Goal: Task Accomplishment & Management: Manage account settings

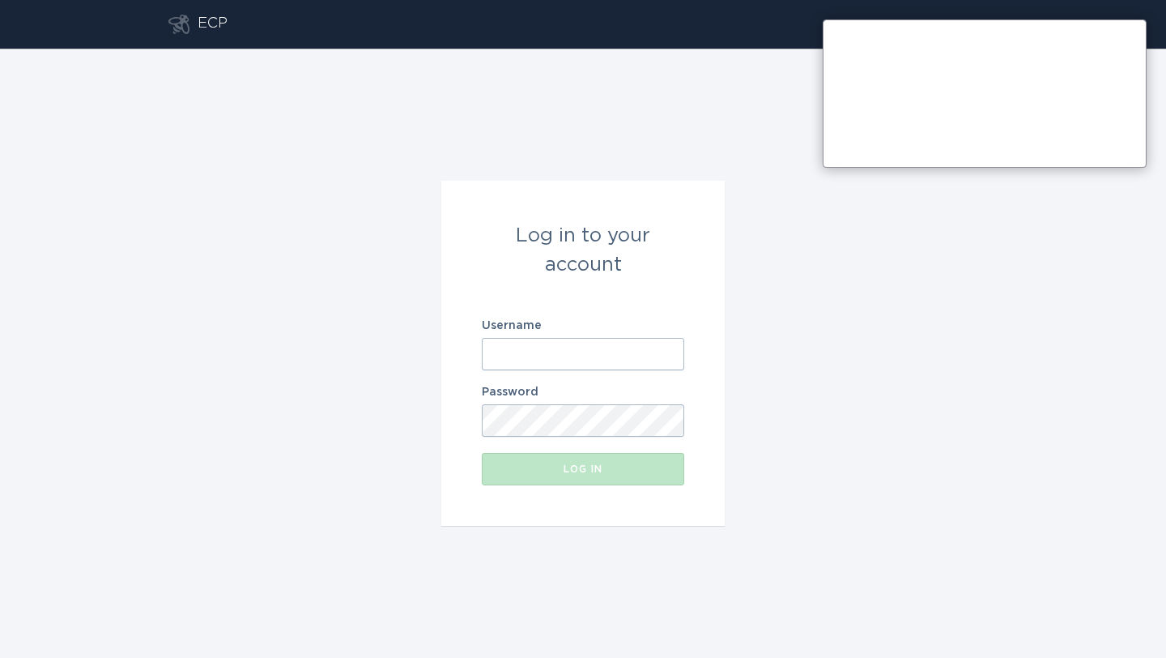
click at [598, 348] on input "Username" at bounding box center [583, 354] width 202 height 32
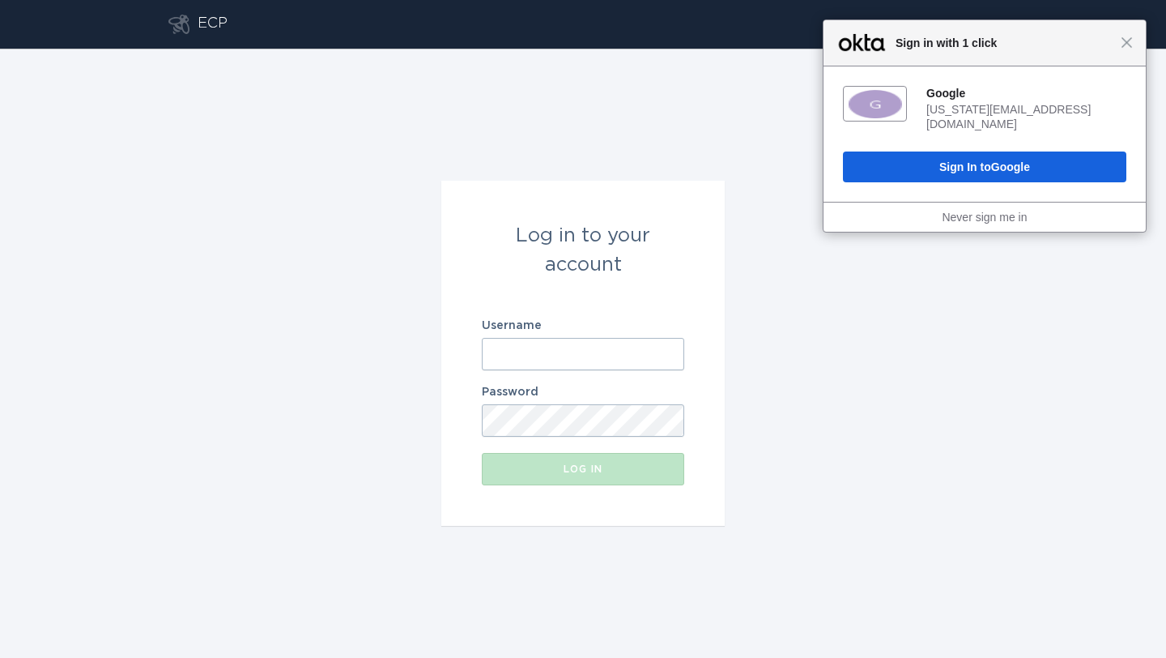
click at [598, 348] on input "Username" at bounding box center [583, 354] width 202 height 32
type input "[EMAIL_ADDRESS][DOMAIN_NAME]"
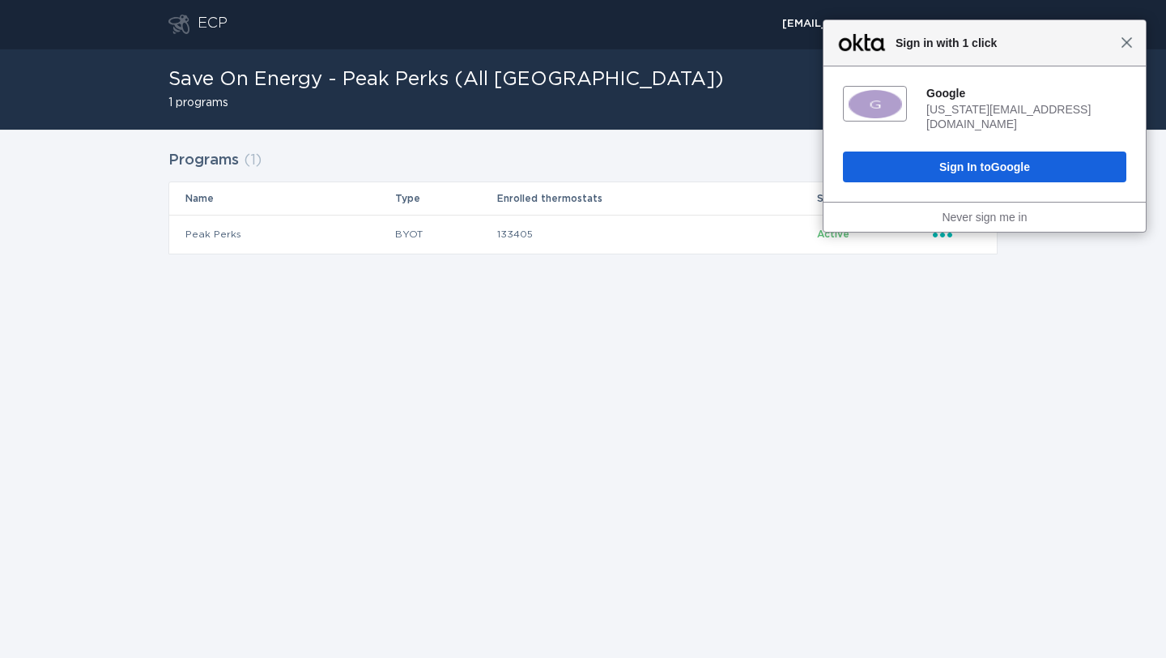
click at [1124, 41] on span "Close" at bounding box center [1127, 42] width 12 height 12
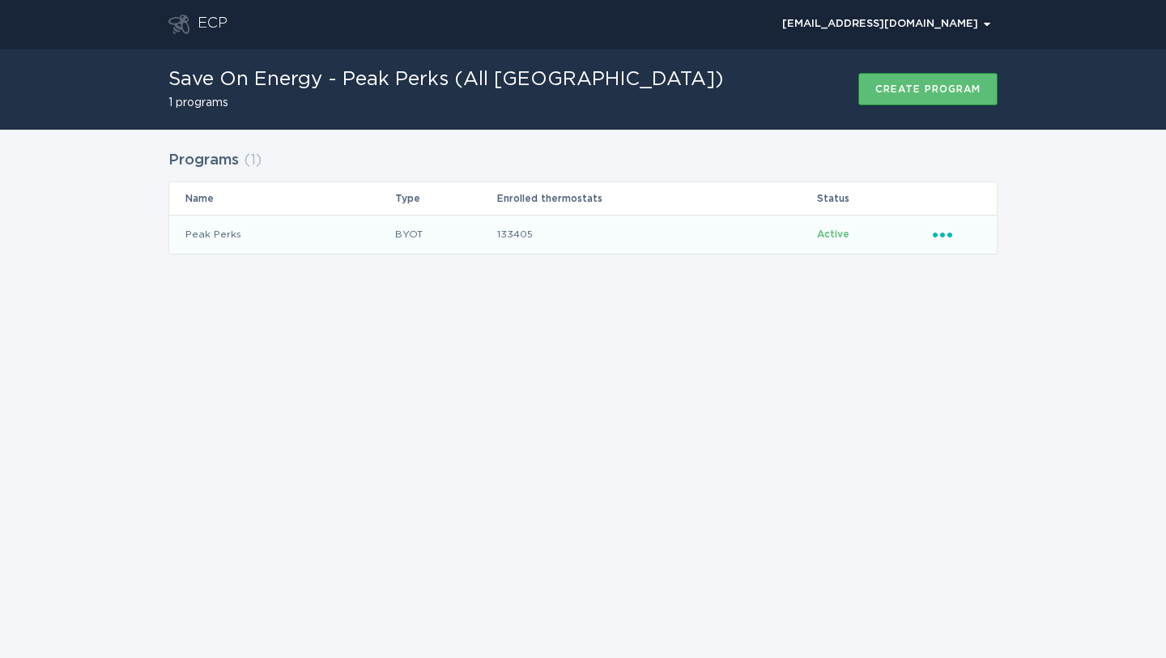
click at [940, 233] on icon "Ellipsis" at bounding box center [944, 232] width 23 height 14
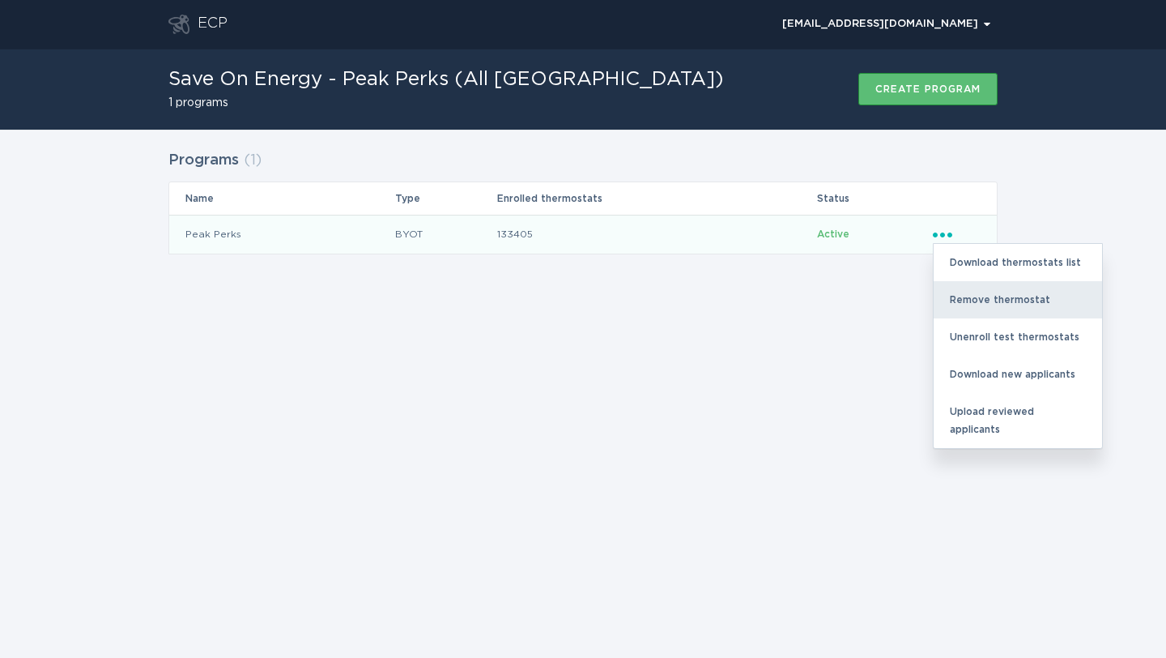
click at [965, 296] on div "Remove thermostat" at bounding box center [1018, 299] width 168 height 37
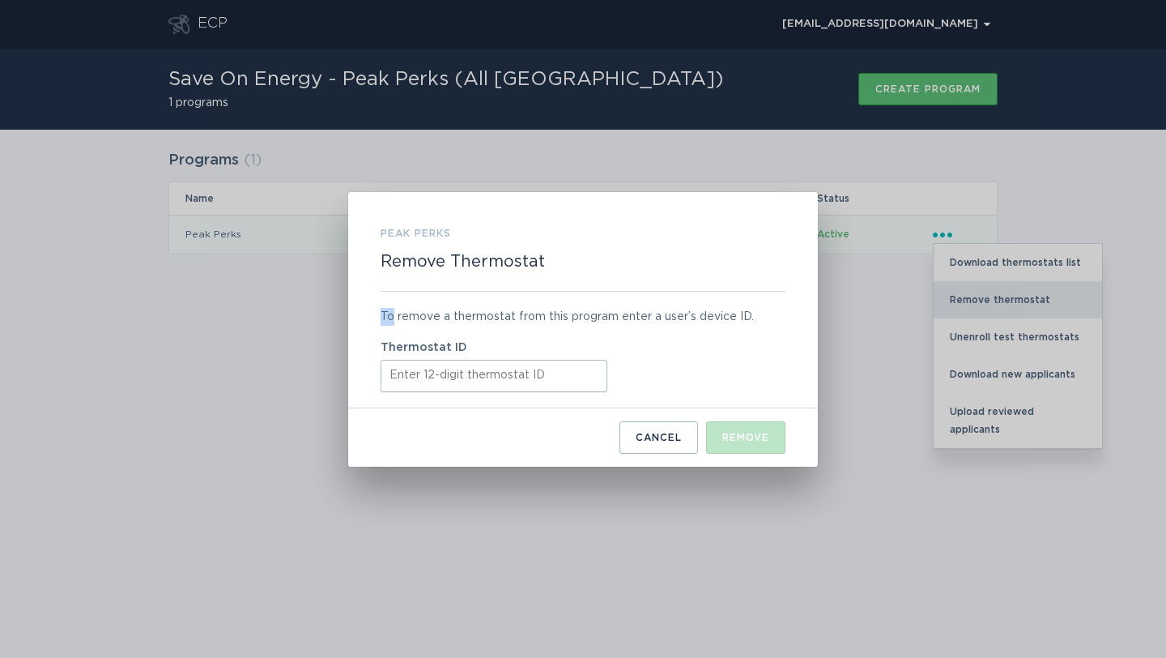
click at [965, 295] on div "Peak Perks Remove Thermostat To remove a thermostat from this program enter a u…" at bounding box center [583, 329] width 1166 height 658
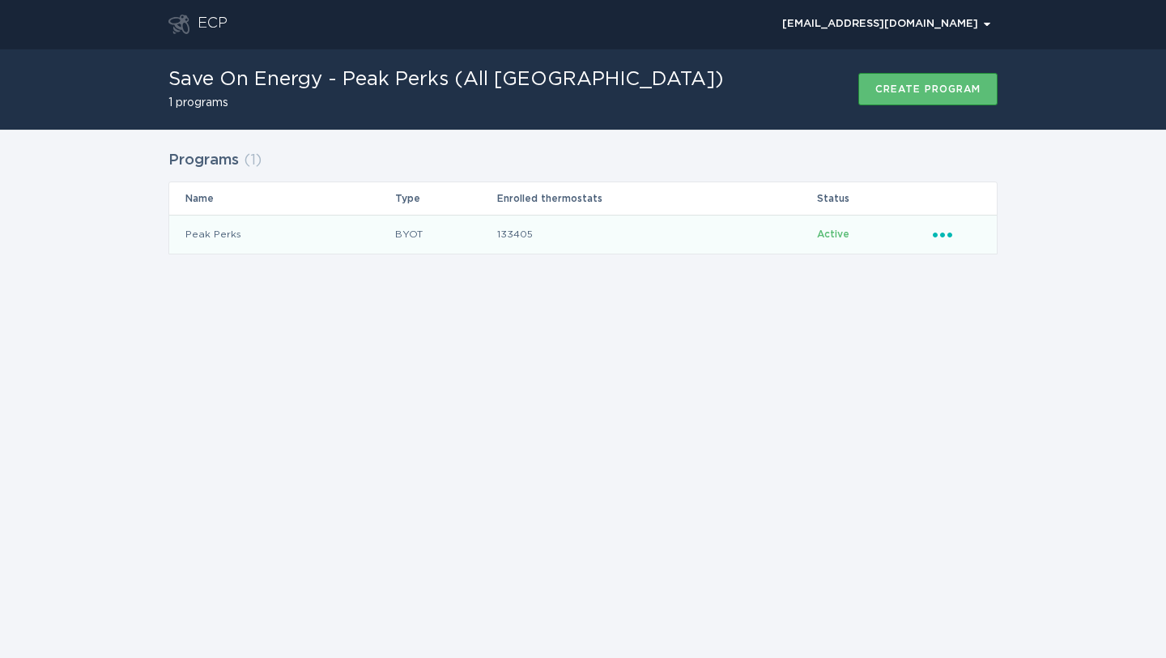
click at [948, 230] on icon "Ellipsis" at bounding box center [944, 232] width 23 height 14
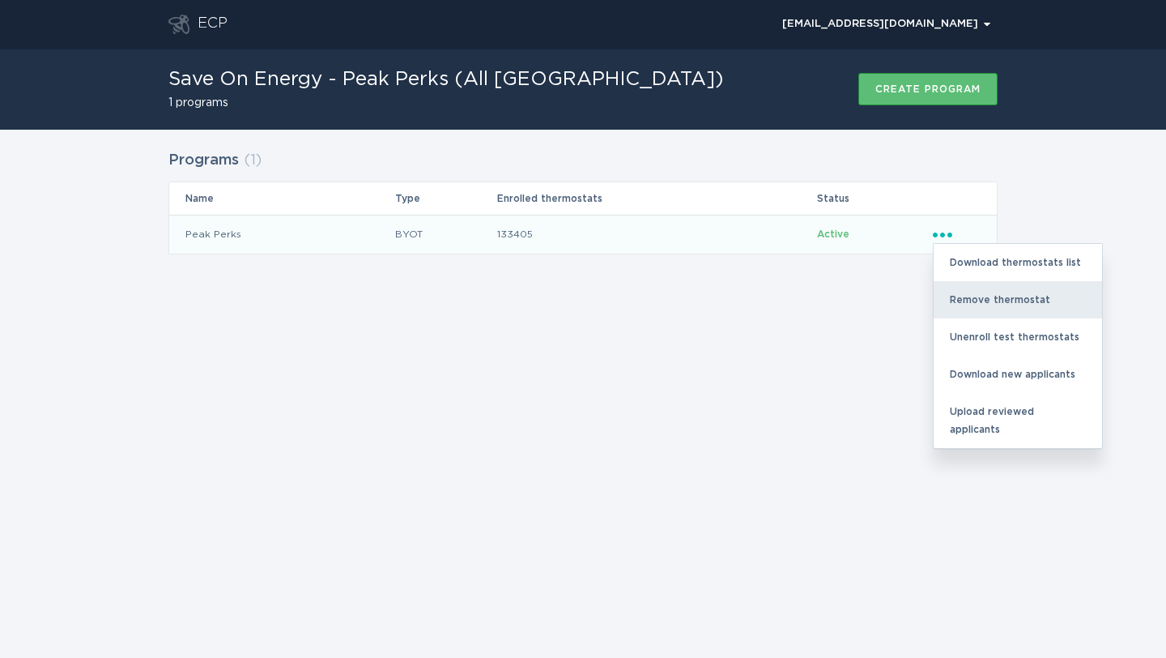
click at [972, 289] on div "Remove thermostat" at bounding box center [1018, 299] width 168 height 37
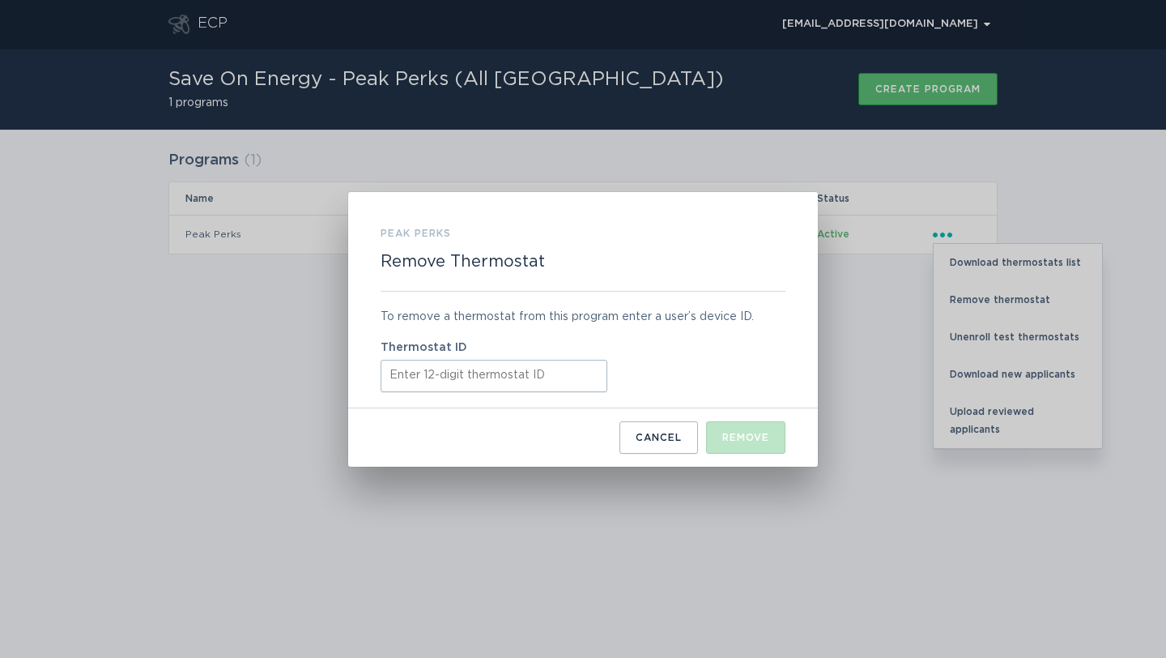
click at [516, 378] on input "Thermostat ID" at bounding box center [494, 376] width 227 height 32
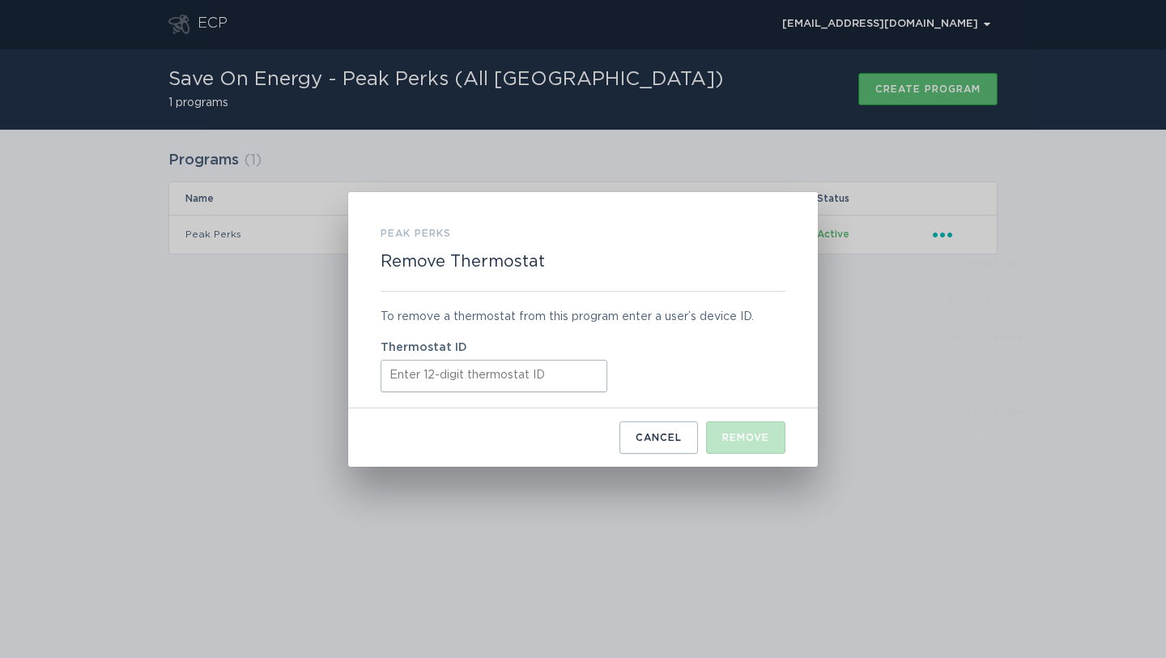
paste input "411907516011"
type input "411907516011"
click at [754, 443] on button "Remove" at bounding box center [745, 437] width 79 height 32
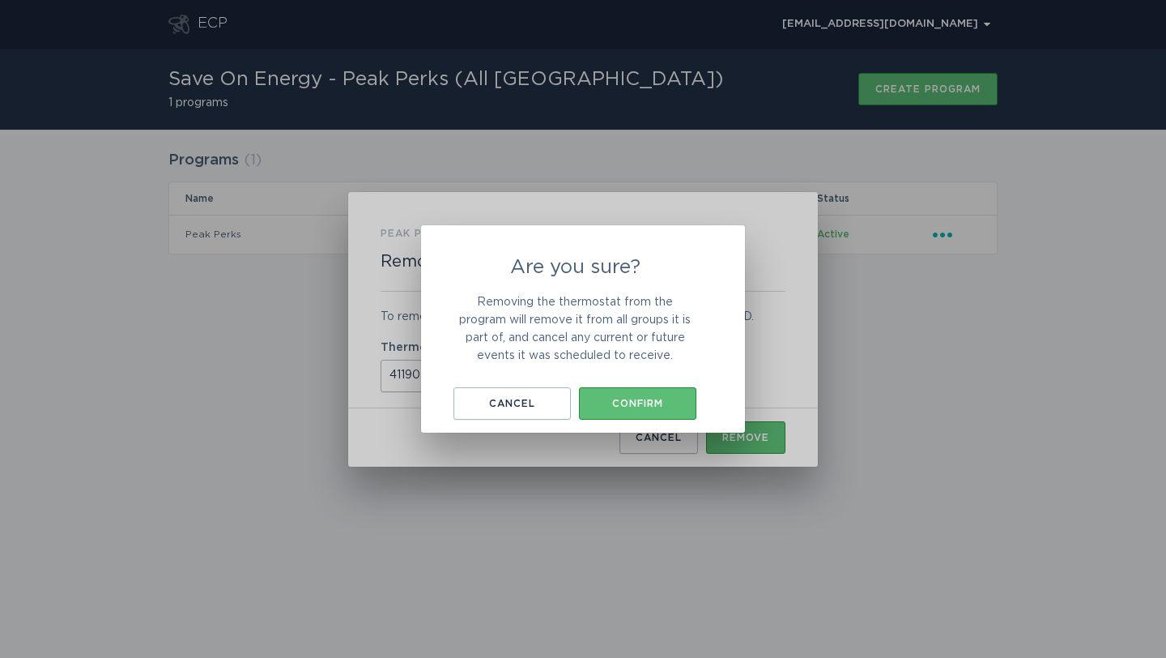
click at [641, 383] on div "Are you sure? Removing the thermostat from the program will remove it from all …" at bounding box center [575, 339] width 243 height 162
click at [647, 399] on div "Confirm" at bounding box center [637, 403] width 101 height 10
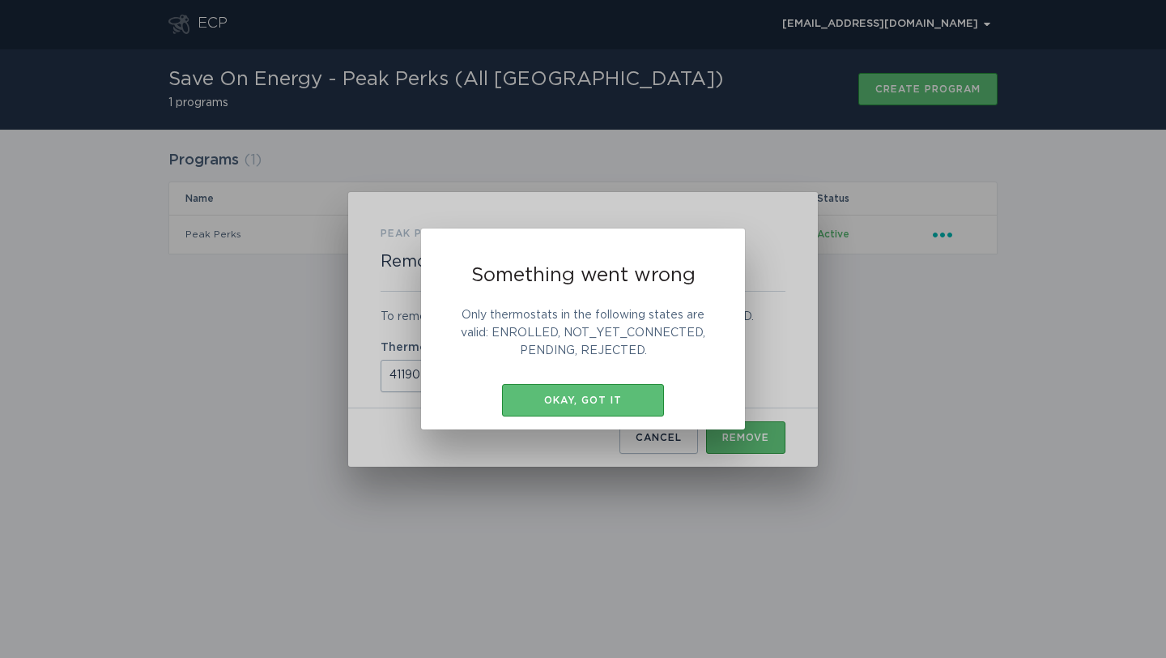
click at [647, 399] on div "Okay, got it" at bounding box center [583, 400] width 146 height 10
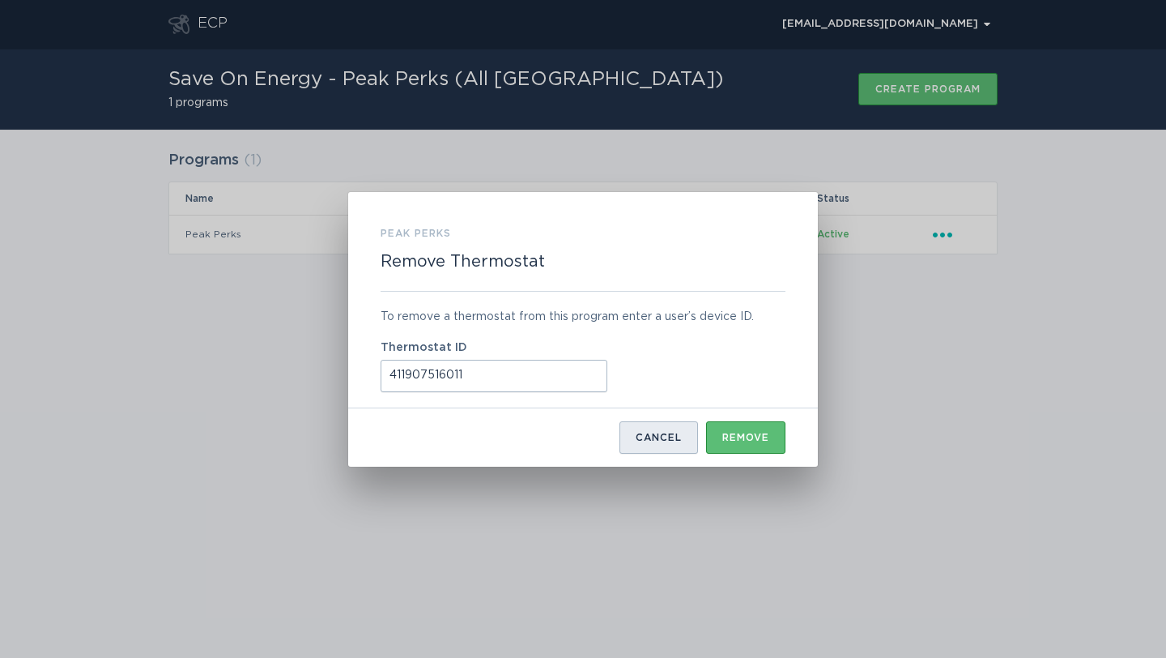
click at [657, 430] on button "Cancel" at bounding box center [659, 437] width 79 height 32
